Goal: Information Seeking & Learning: Check status

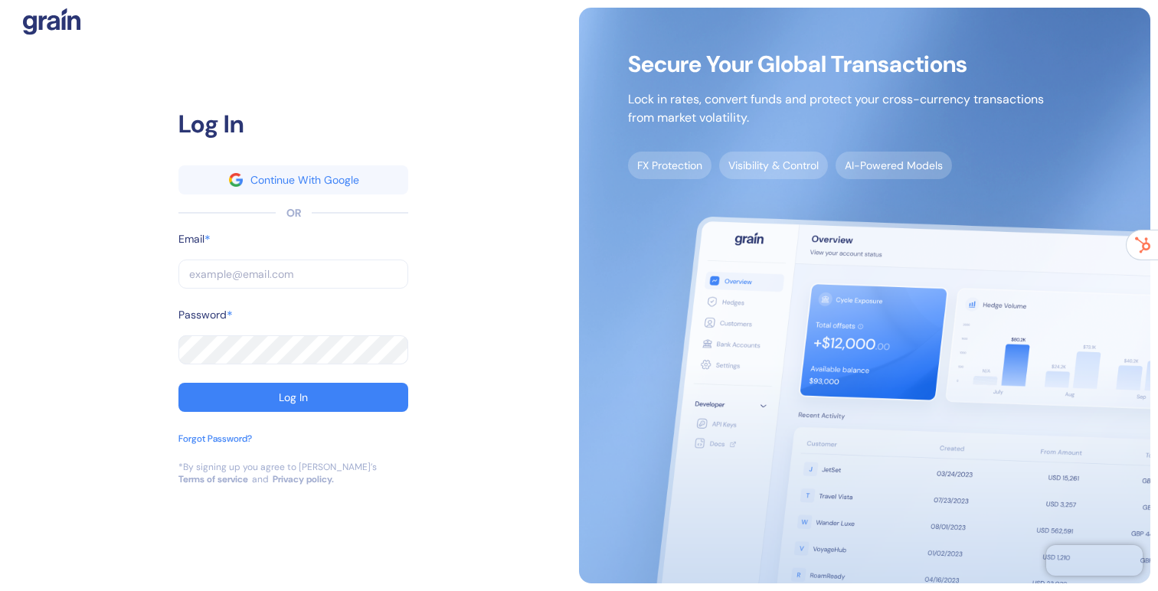
click at [292, 276] on input "text" at bounding box center [293, 274] width 230 height 29
click at [0, 590] on com-1password-button at bounding box center [0, 591] width 0 height 0
click at [255, 275] on input "text" at bounding box center [293, 274] width 230 height 29
click at [0, 590] on com-1password-button at bounding box center [0, 591] width 0 height 0
click at [309, 272] on input "text" at bounding box center [293, 274] width 230 height 29
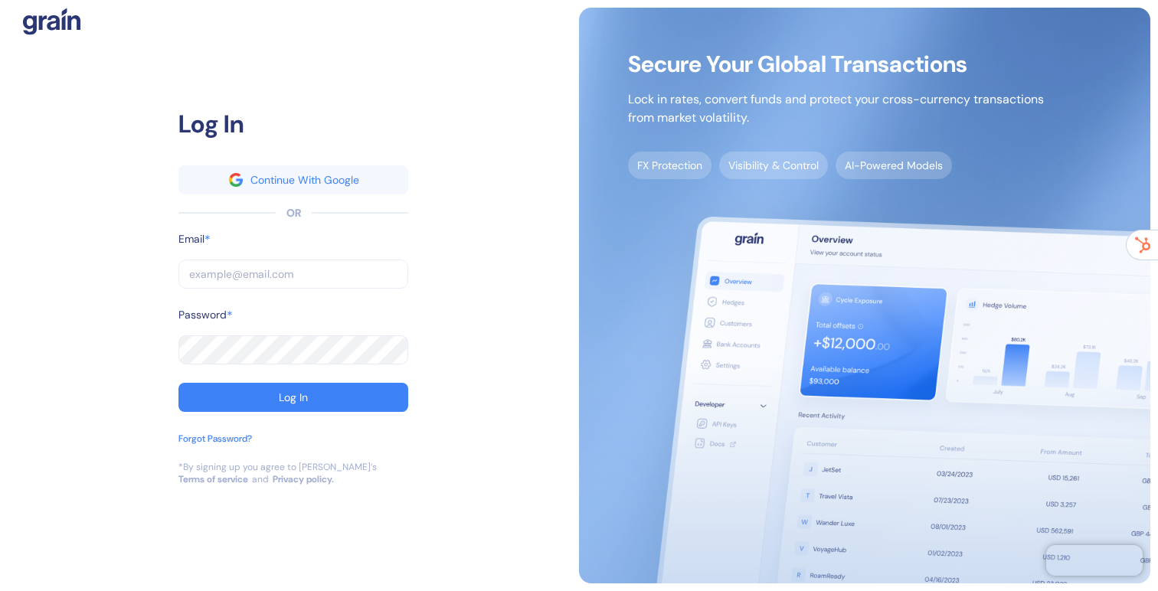
click at [290, 273] on input "text" at bounding box center [293, 274] width 230 height 29
click at [0, 590] on com-1password-button at bounding box center [0, 591] width 0 height 0
type input "[EMAIL_ADDRESS][DOMAIN_NAME]"
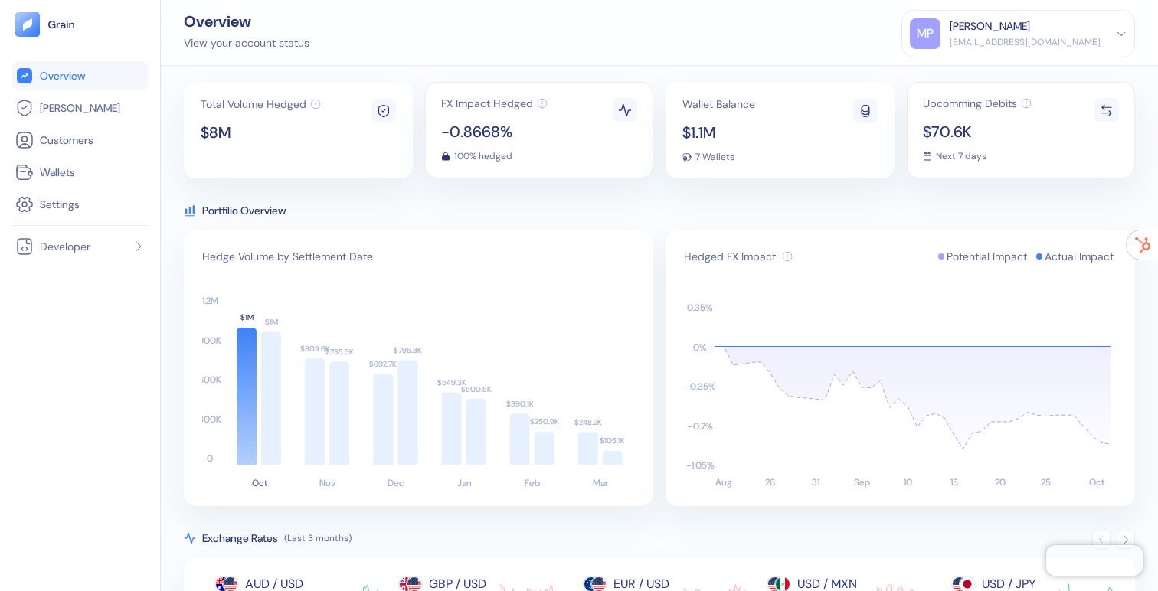
scroll to position [9, 0]
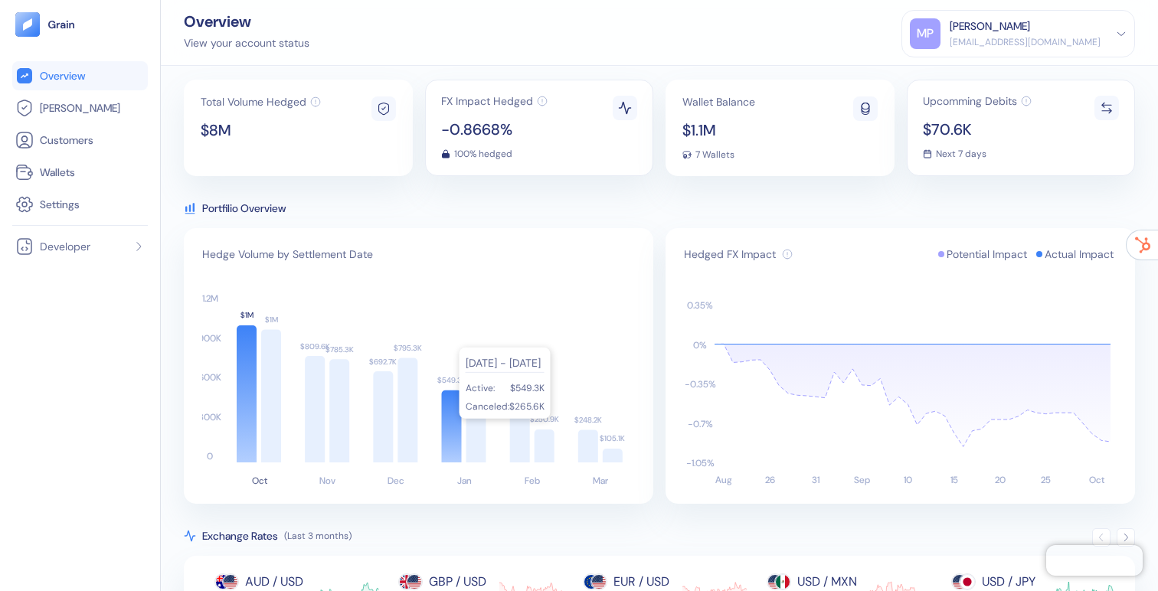
click at [450, 420] on icon at bounding box center [452, 427] width 20 height 72
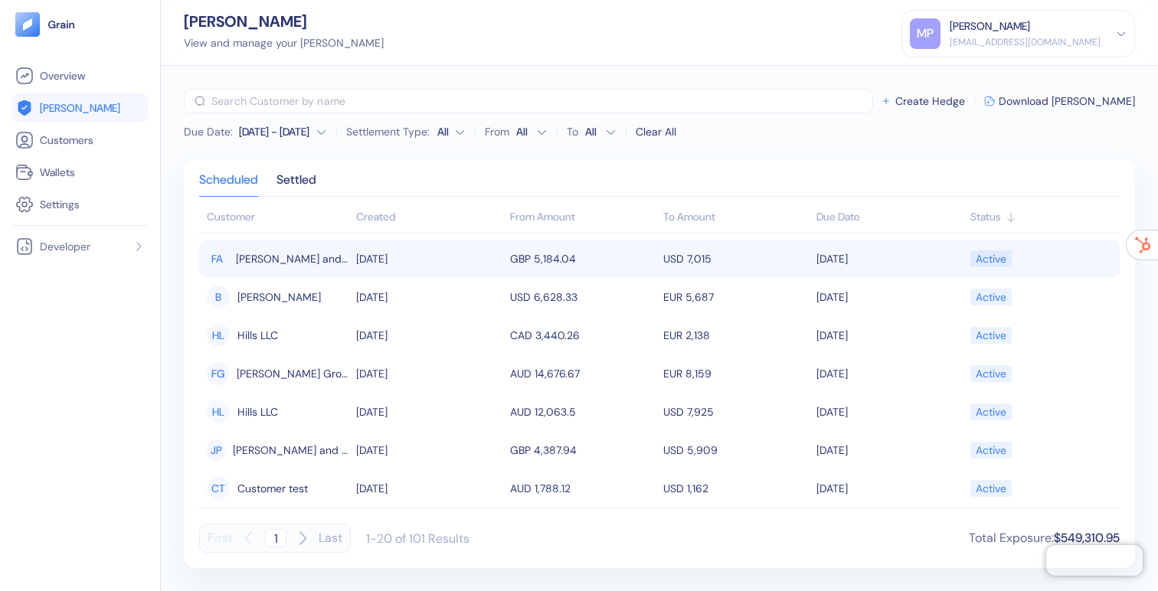
click at [548, 258] on td "GBP 5,184.04" at bounding box center [582, 259] width 153 height 38
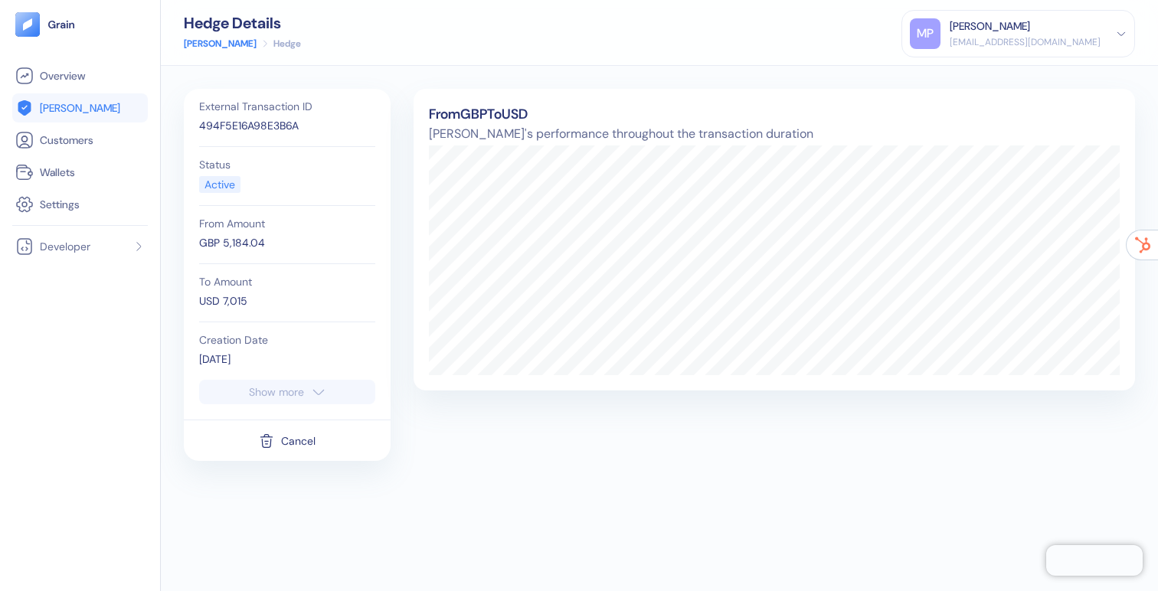
click at [289, 397] on div "Show more" at bounding box center [276, 392] width 55 height 11
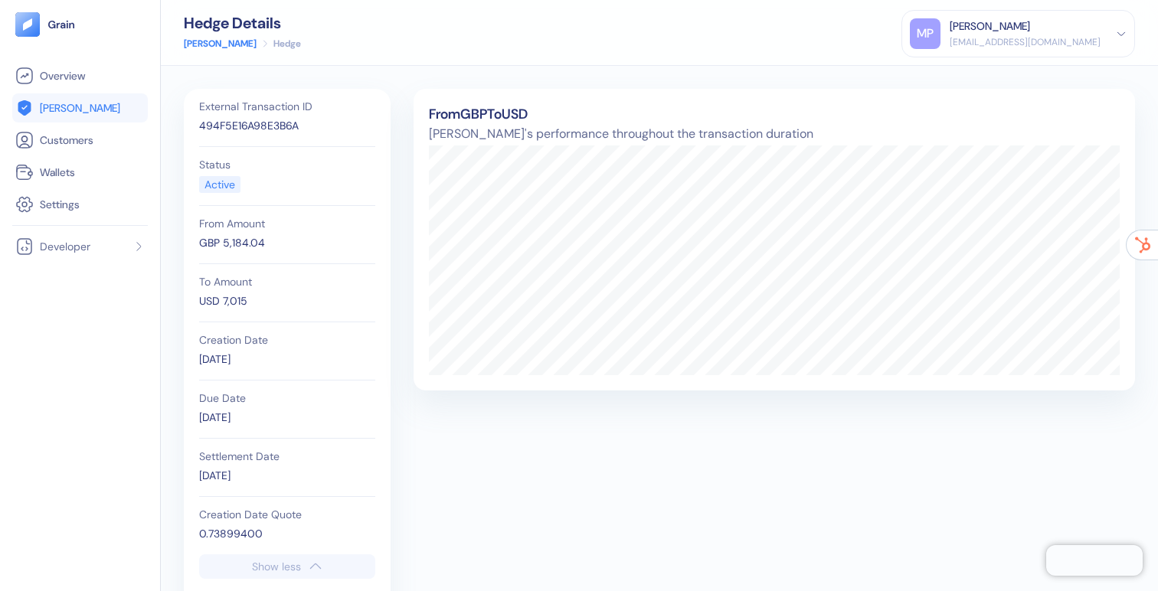
click at [70, 115] on span "[PERSON_NAME]" at bounding box center [80, 107] width 80 height 15
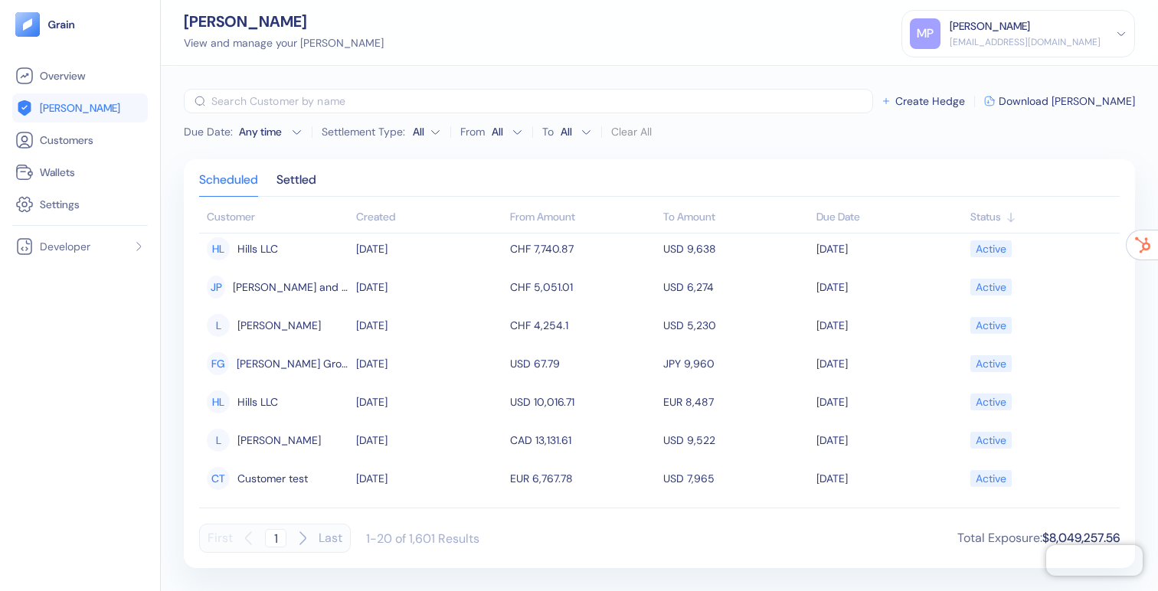
scroll to position [104, 0]
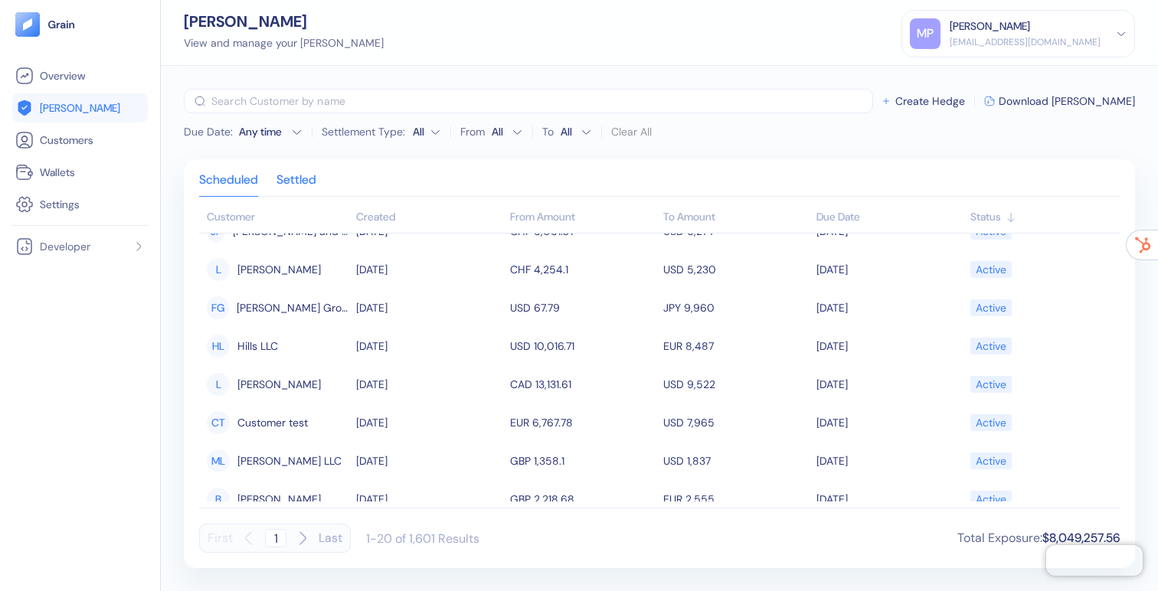
click at [304, 181] on div "Settled" at bounding box center [296, 185] width 40 height 21
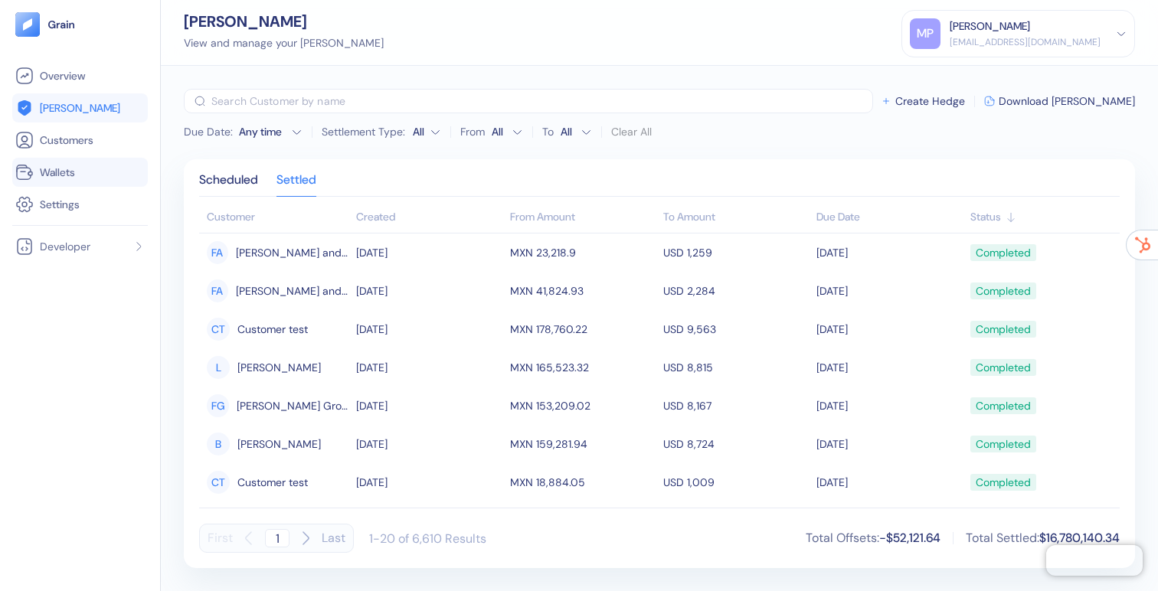
click at [57, 165] on span "Wallets" at bounding box center [57, 172] width 35 height 15
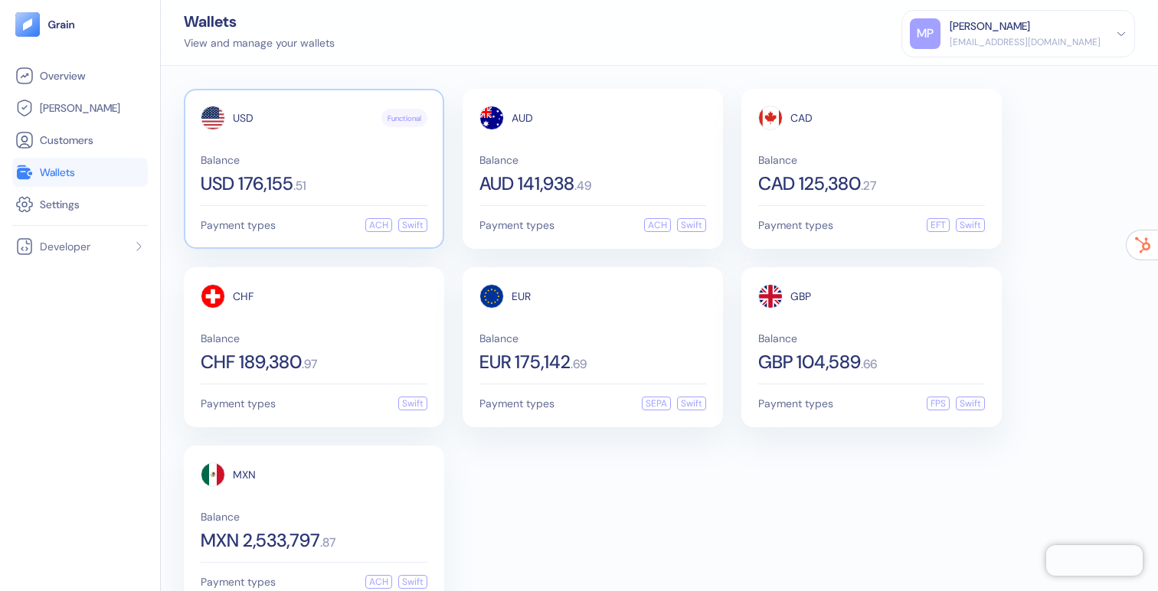
click at [292, 161] on span "Balance" at bounding box center [314, 160] width 227 height 11
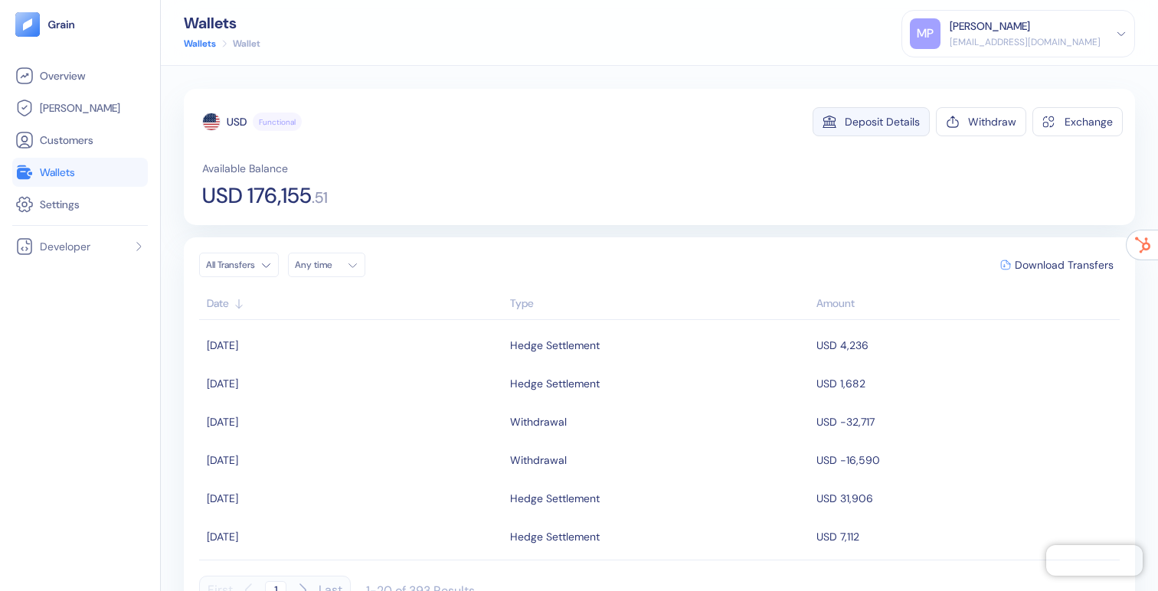
click at [901, 121] on div "Deposit Details" at bounding box center [882, 121] width 75 height 11
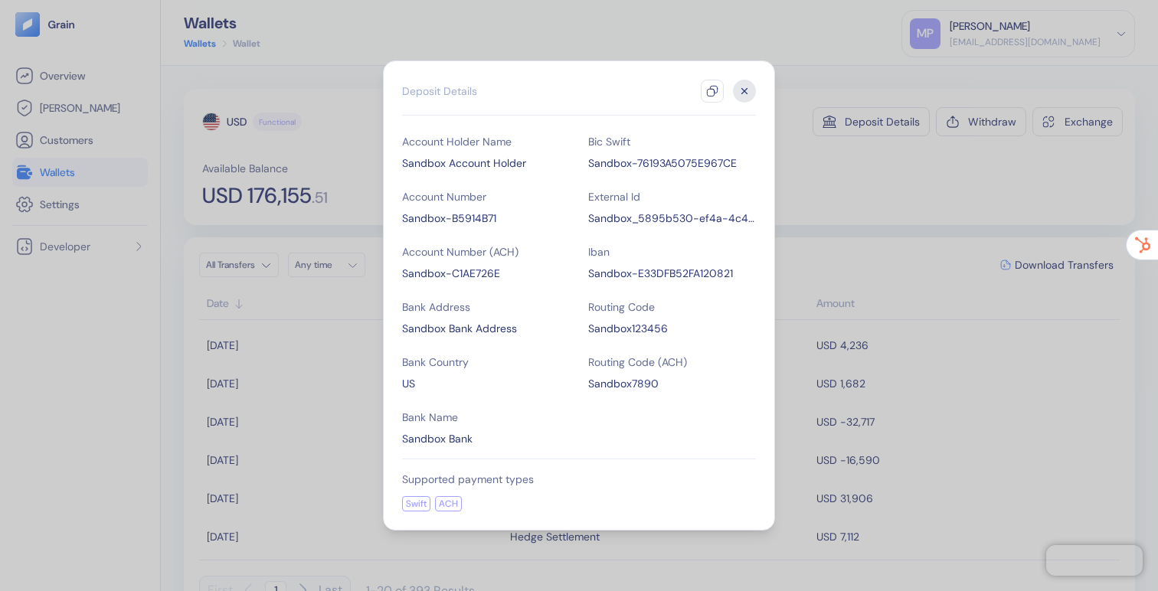
click at [740, 93] on icon "button" at bounding box center [744, 91] width 23 height 23
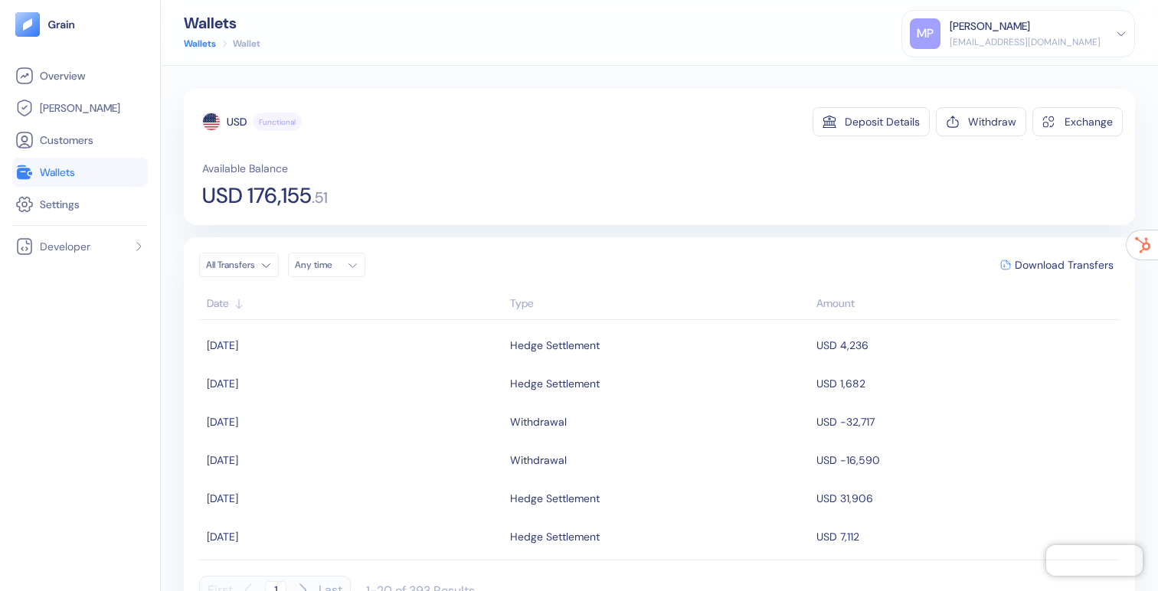
scroll to position [1, 0]
click at [516, 303] on div "Type" at bounding box center [659, 303] width 299 height 16
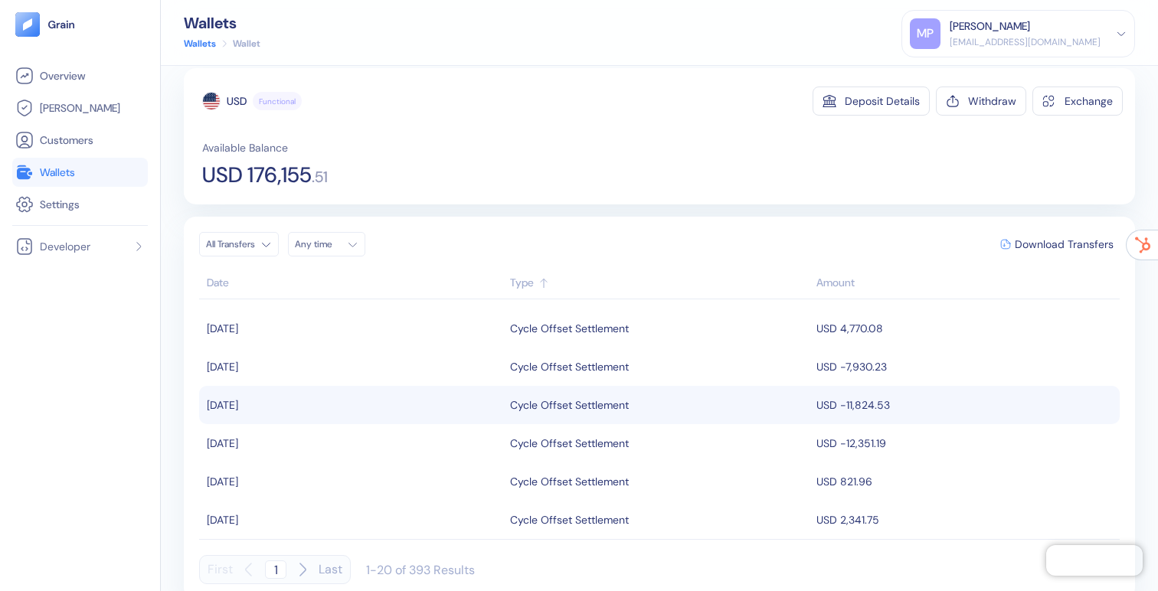
scroll to position [0, 0]
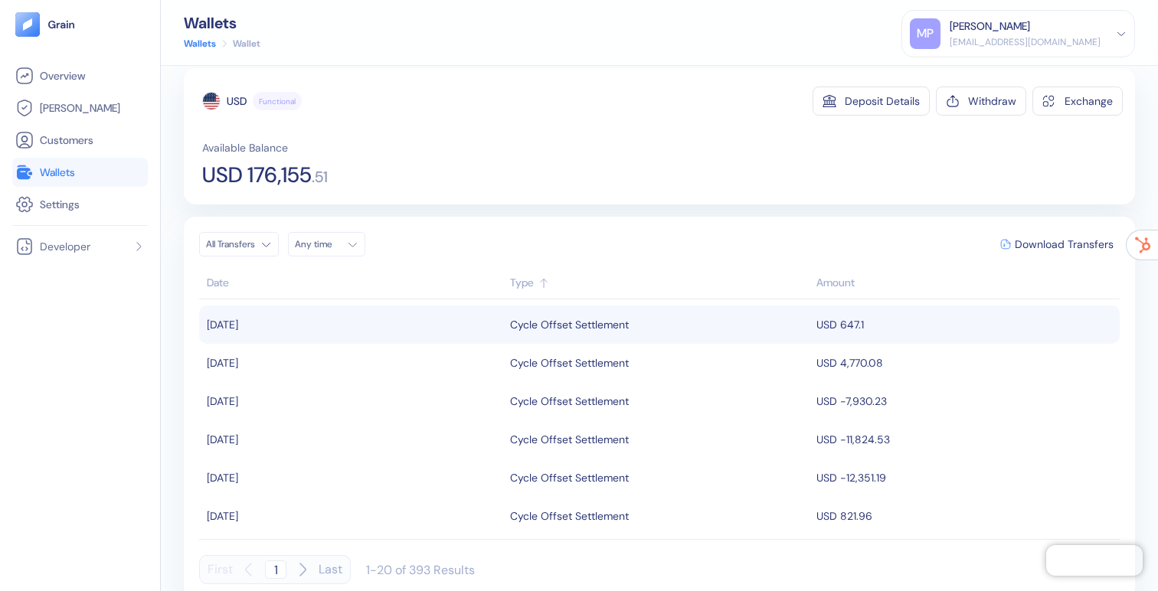
click at [587, 323] on div "Cycle Offset Settlement" at bounding box center [569, 325] width 119 height 26
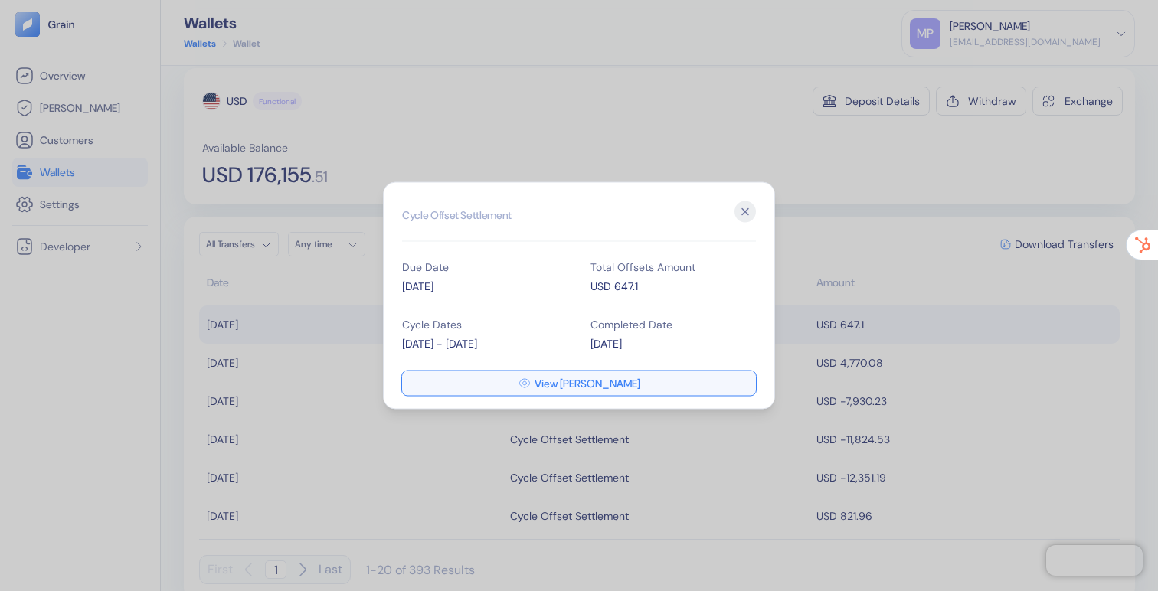
click at [531, 378] on icon "button" at bounding box center [524, 383] width 12 height 12
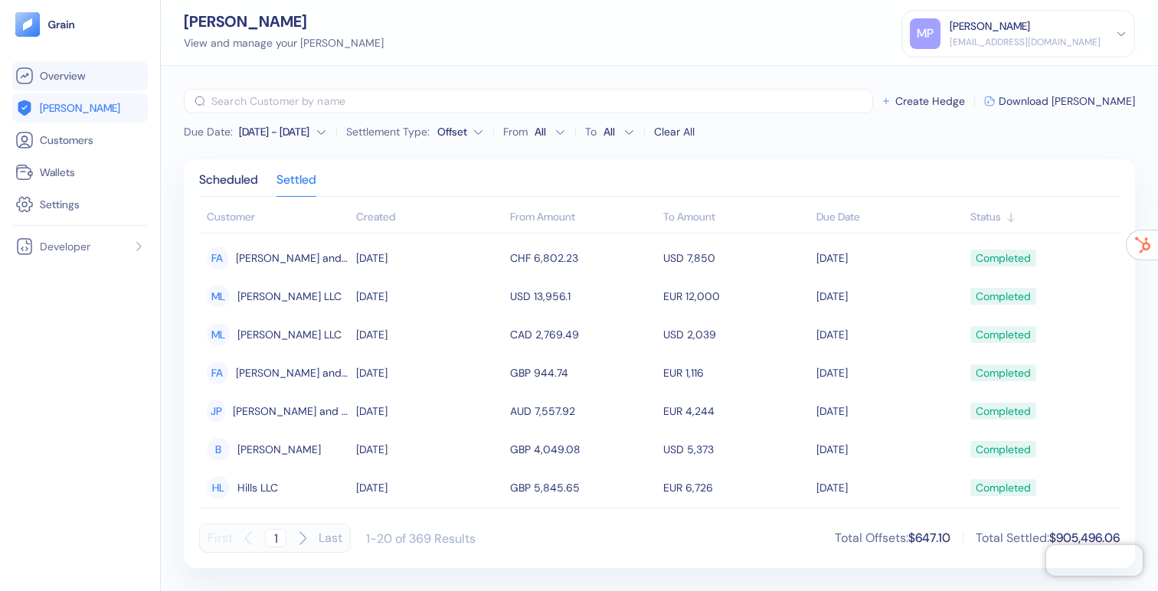
scroll to position [270, 0]
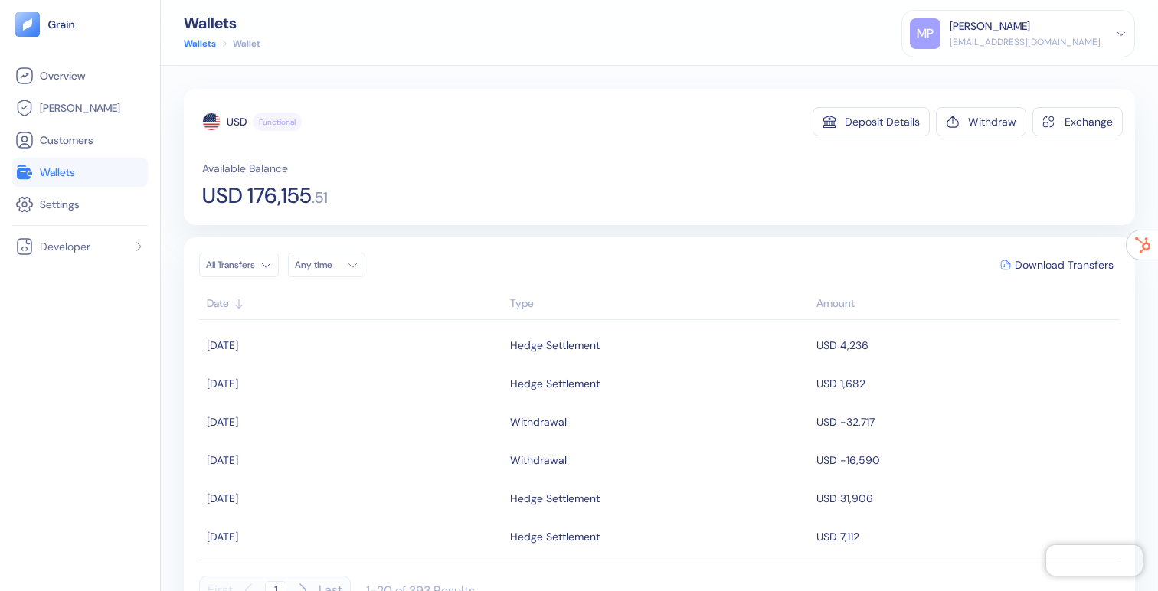
click at [528, 297] on div "Type" at bounding box center [659, 304] width 299 height 16
